Goal: Find specific page/section: Find specific page/section

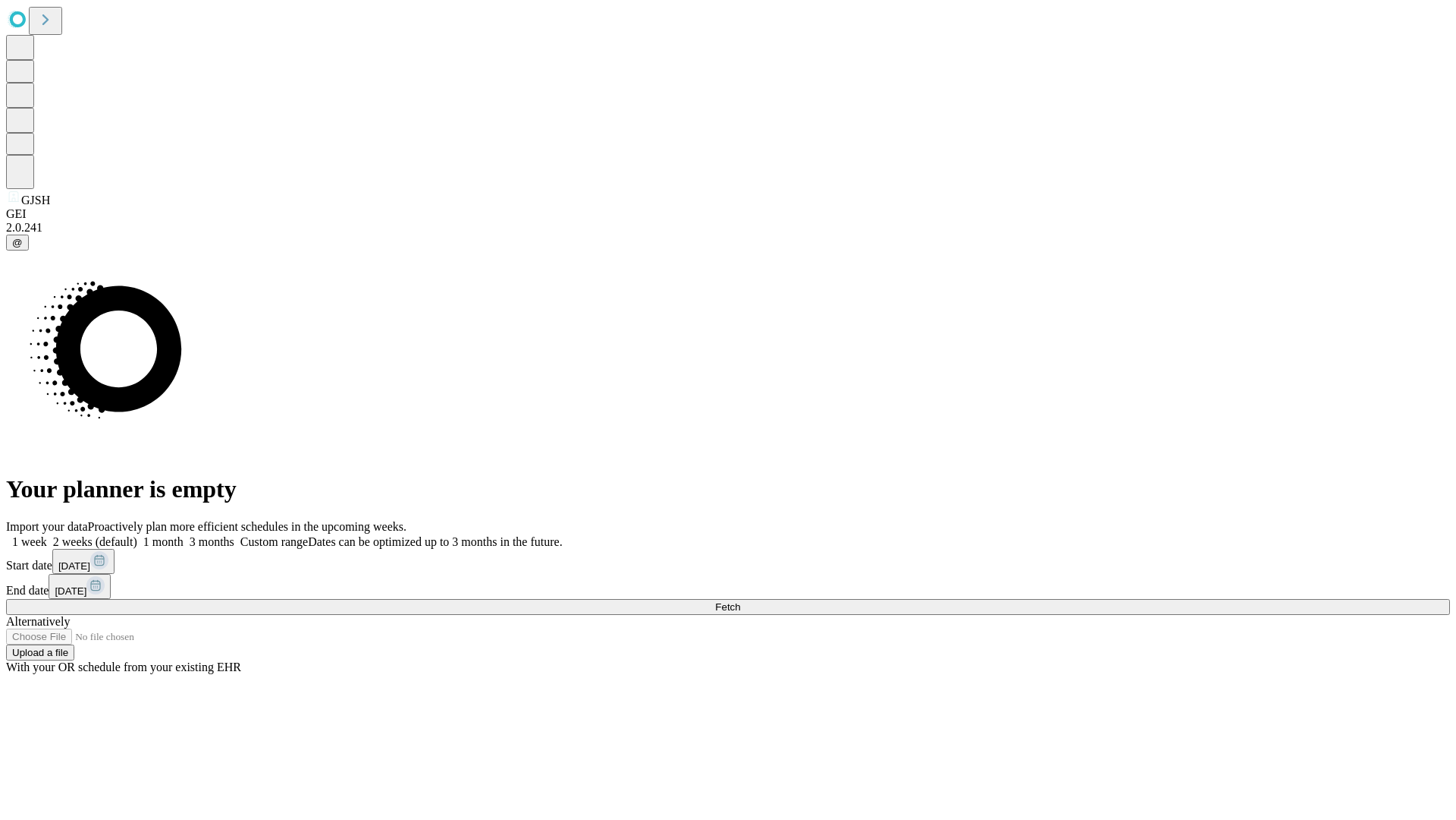
click at [741, 601] on span "Fetch" at bounding box center [728, 607] width 25 height 12
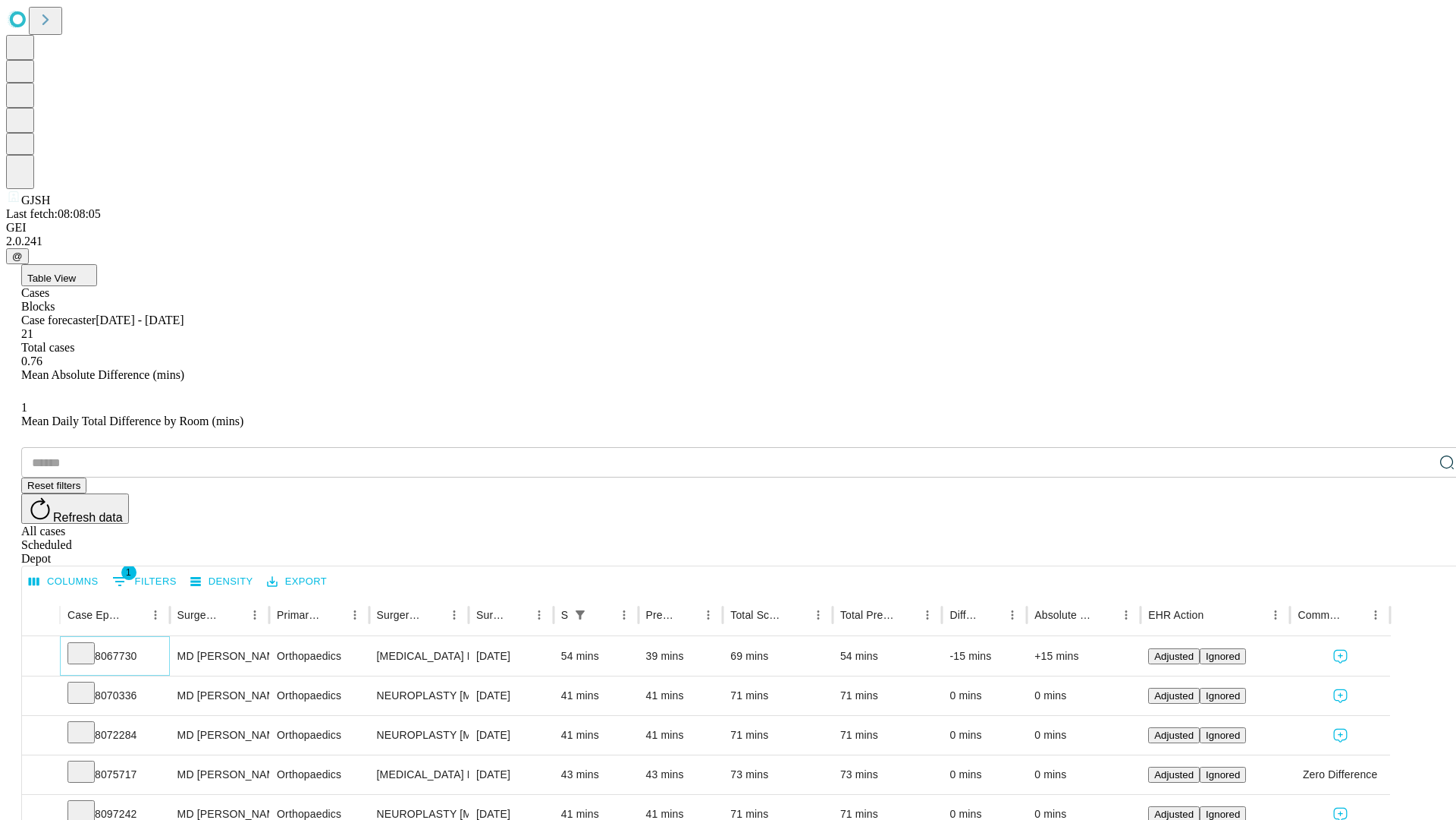
click at [89, 644] on icon at bounding box center [81, 652] width 15 height 15
